Goal: Information Seeking & Learning: Learn about a topic

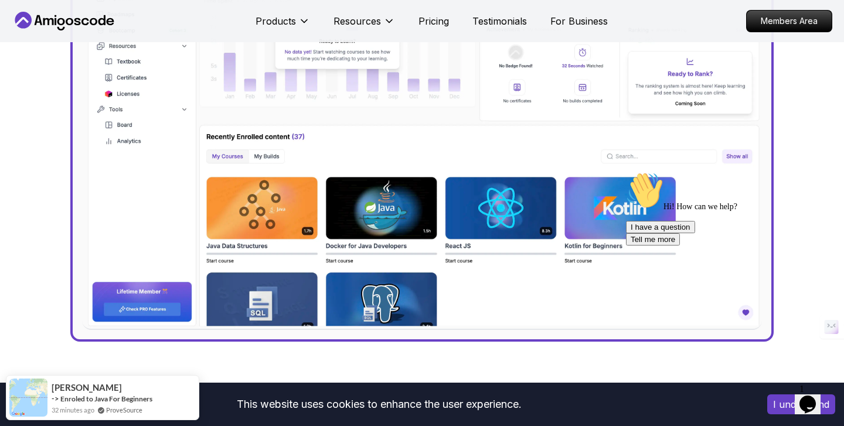
scroll to position [515, 0]
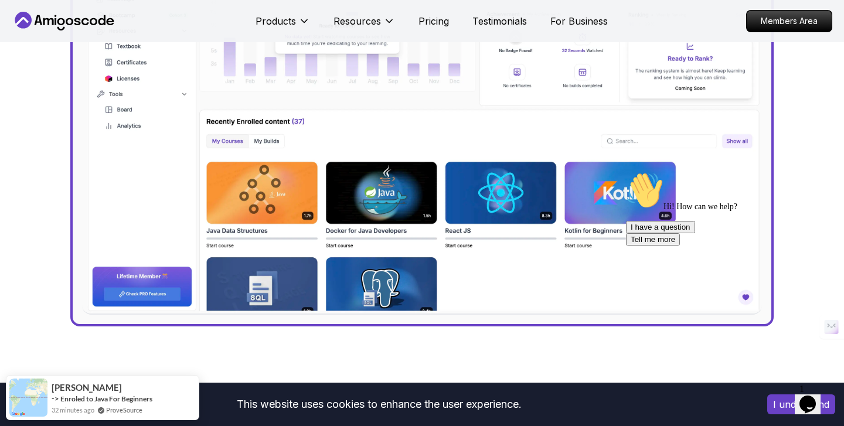
click at [626, 172] on icon "Chat attention grabber" at bounding box center [626, 172] width 0 height 0
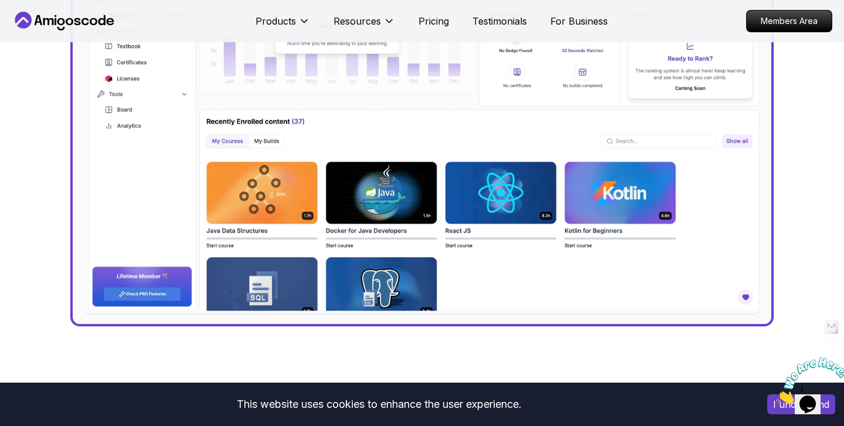
click at [776, 396] on icon "Close" at bounding box center [776, 401] width 0 height 10
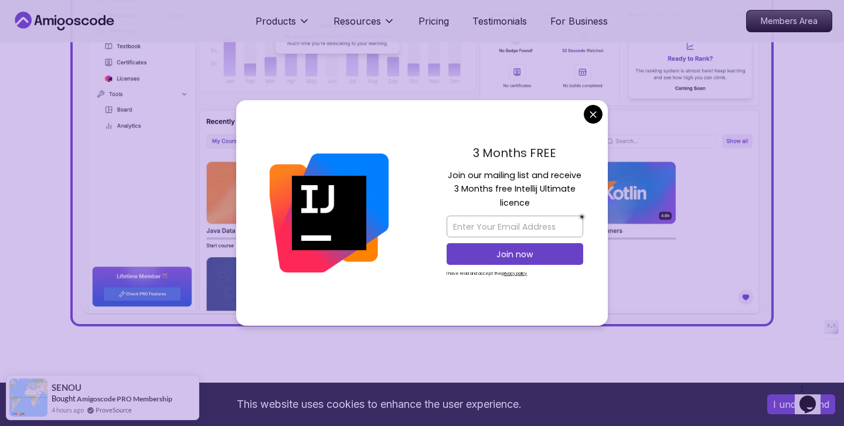
click at [782, 406] on button "I understand" at bounding box center [801, 404] width 68 height 20
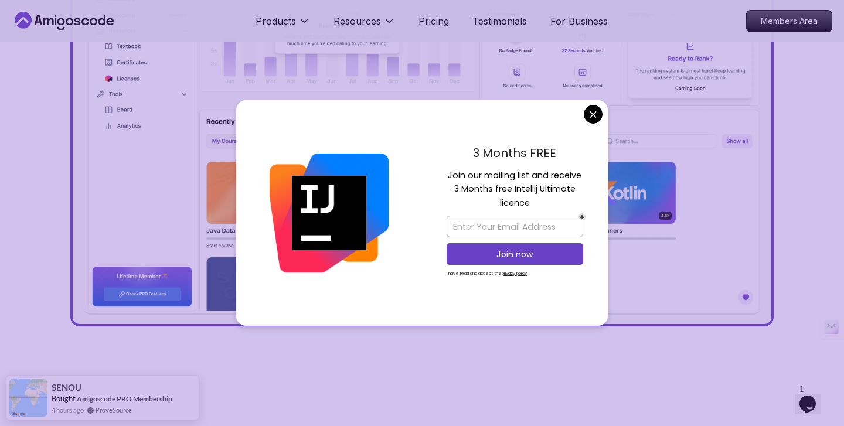
click at [334, 197] on img at bounding box center [329, 213] width 119 height 119
click at [528, 187] on p "Join our mailing list and receive 3 Months free Intellij Ultimate licence" at bounding box center [515, 189] width 137 height 41
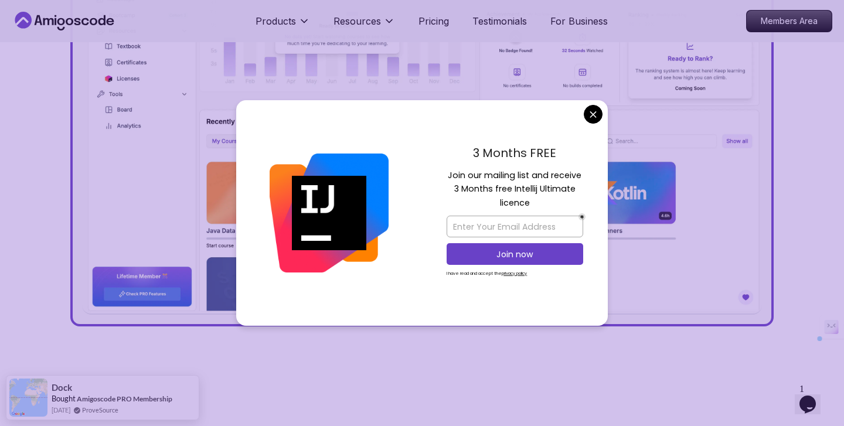
click at [528, 187] on p "Join our mailing list and receive 3 Months free Intellij Ultimate licence" at bounding box center [515, 189] width 137 height 41
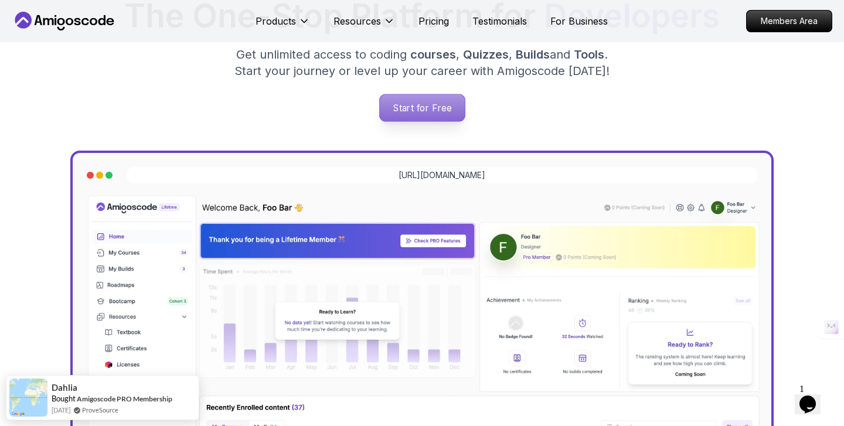
scroll to position [0, 0]
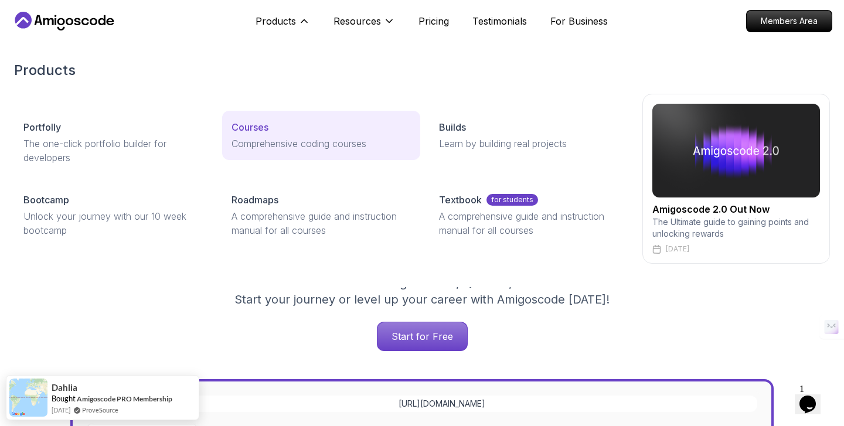
click at [266, 128] on p "Courses" at bounding box center [249, 127] width 37 height 14
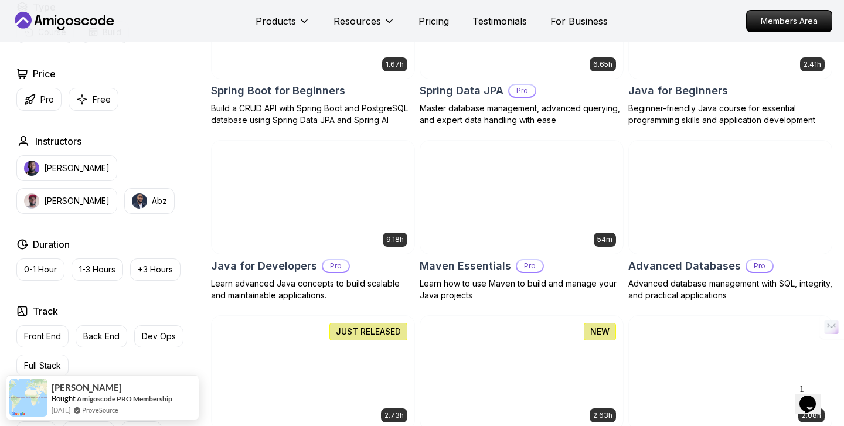
scroll to position [598, 0]
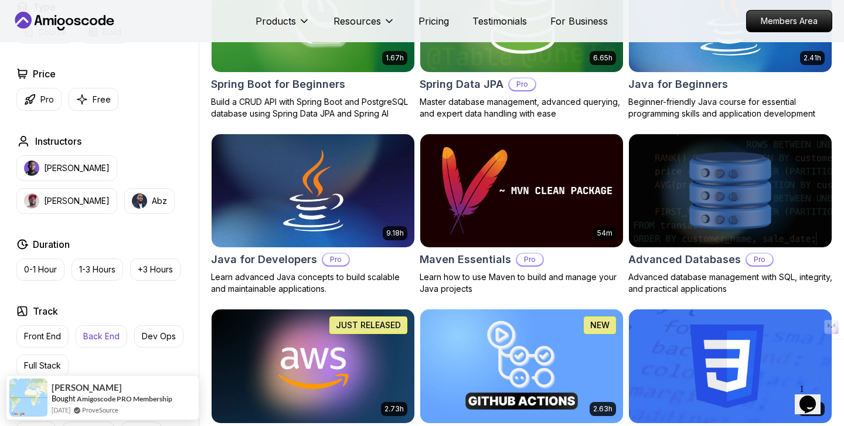
click at [105, 337] on p "Back End" at bounding box center [101, 337] width 36 height 12
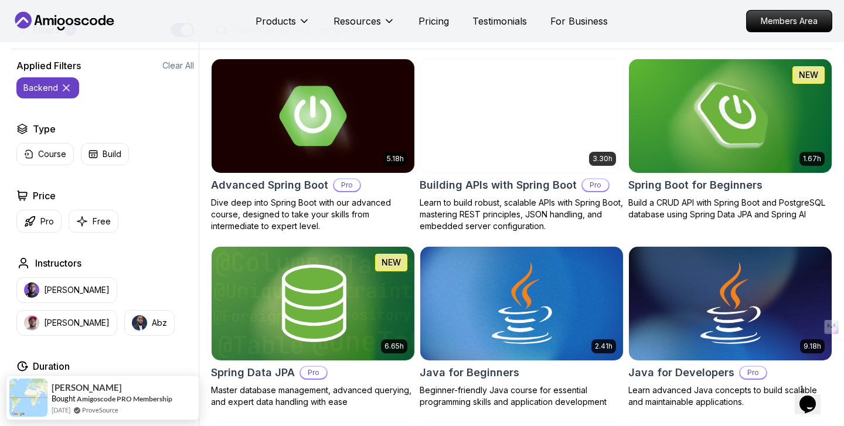
scroll to position [307, 0]
